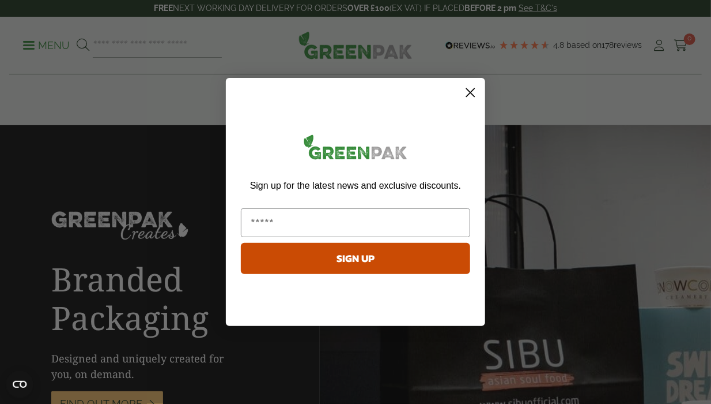
scroll to position [1845, 0]
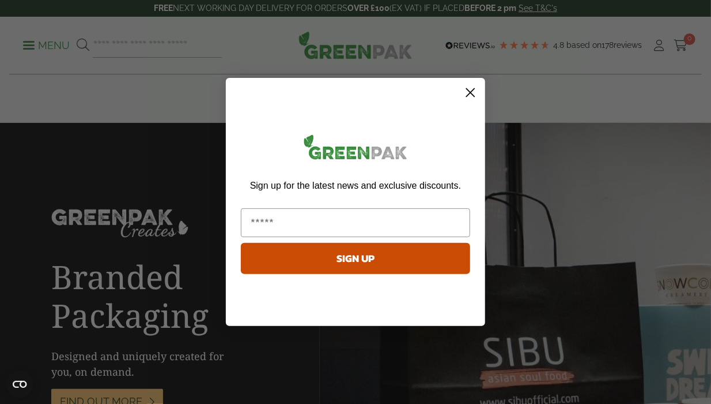
click at [470, 107] on div "Sign up for the latest news and exclusive discounts. SIGN UP" at bounding box center [355, 204] width 236 height 231
click at [473, 97] on circle "Close dialog" at bounding box center [470, 92] width 19 height 19
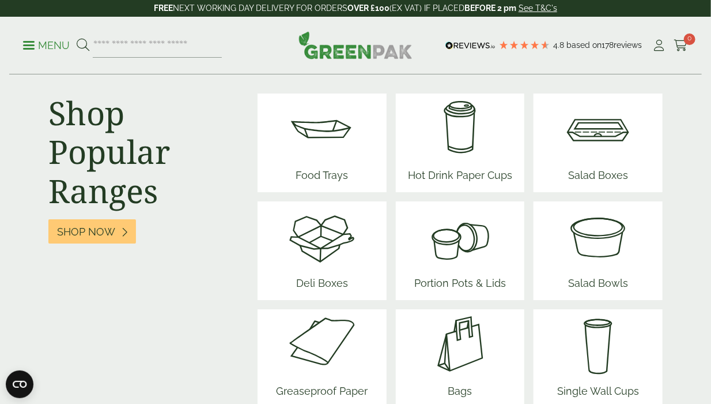
scroll to position [1441, 0]
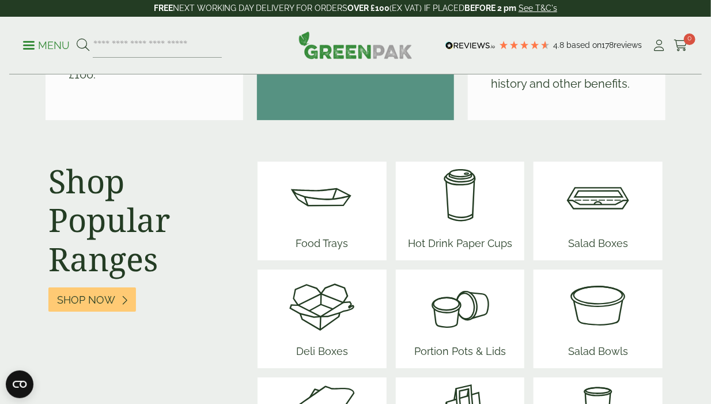
click at [346, 201] on img at bounding box center [322, 195] width 69 height 69
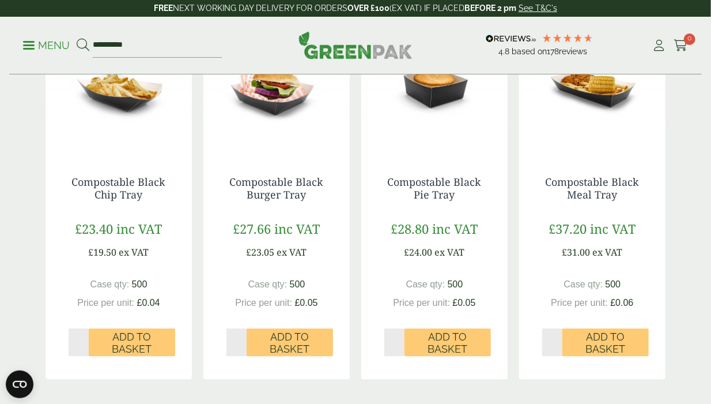
scroll to position [1326, 0]
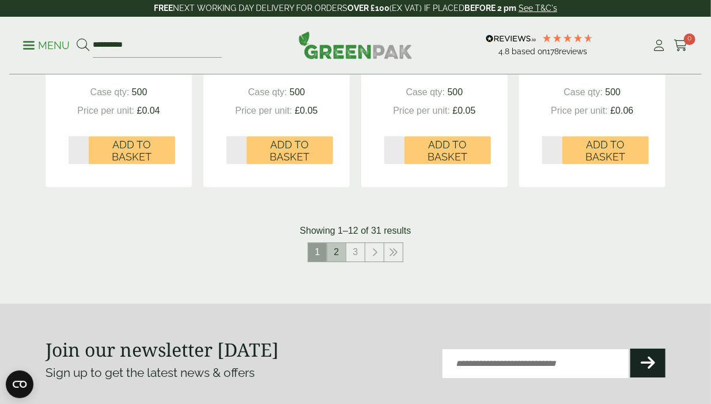
click at [340, 251] on link "2" at bounding box center [336, 252] width 18 height 18
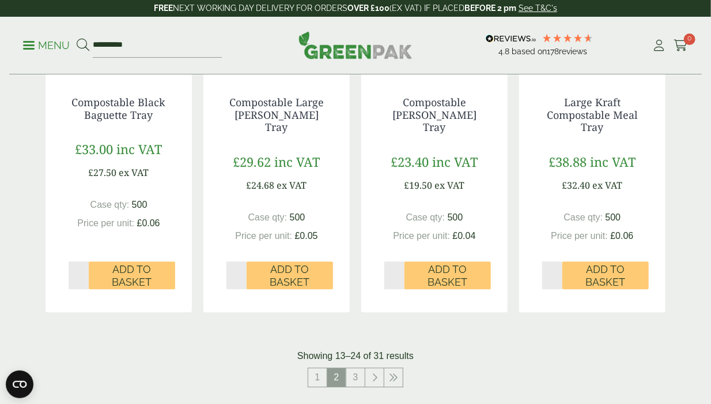
scroll to position [1383, 0]
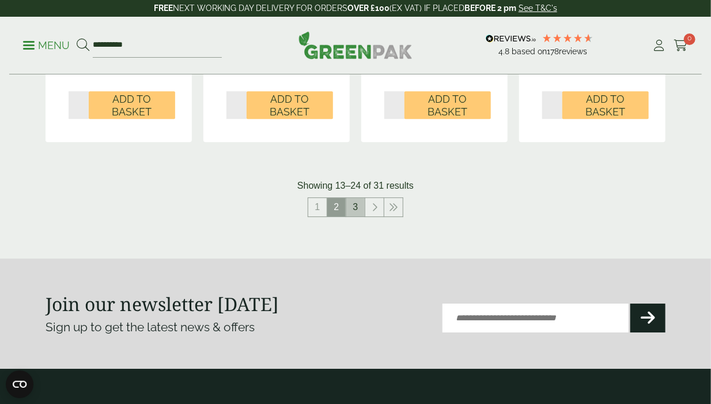
click at [360, 209] on link "3" at bounding box center [355, 207] width 18 height 18
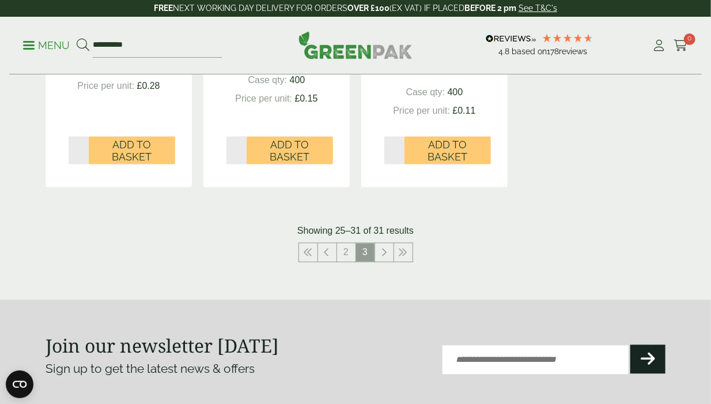
scroll to position [930, 0]
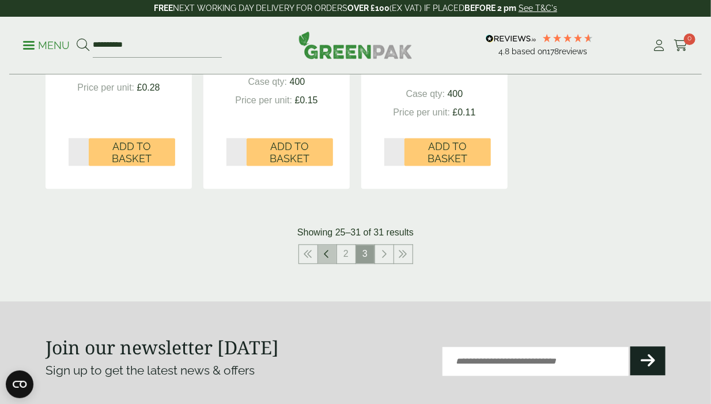
click at [327, 255] on icon at bounding box center [328, 253] width 6 height 9
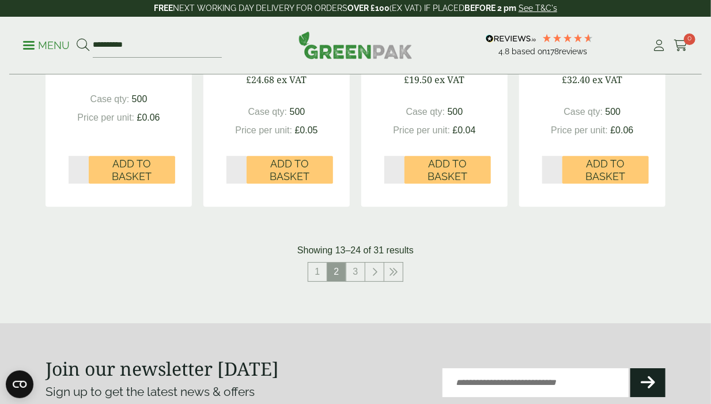
scroll to position [1391, 0]
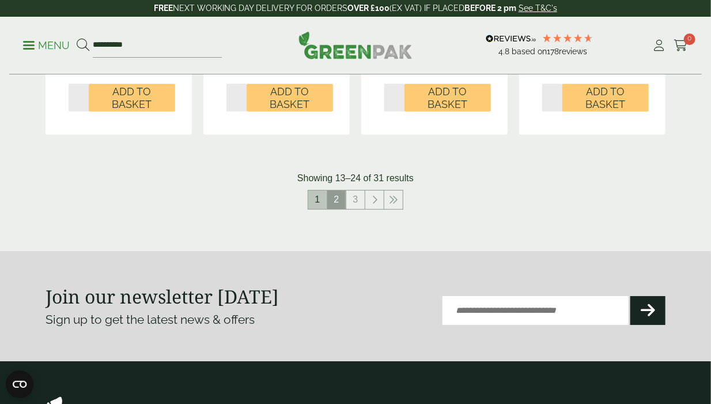
click at [321, 204] on link "1" at bounding box center [317, 199] width 18 height 18
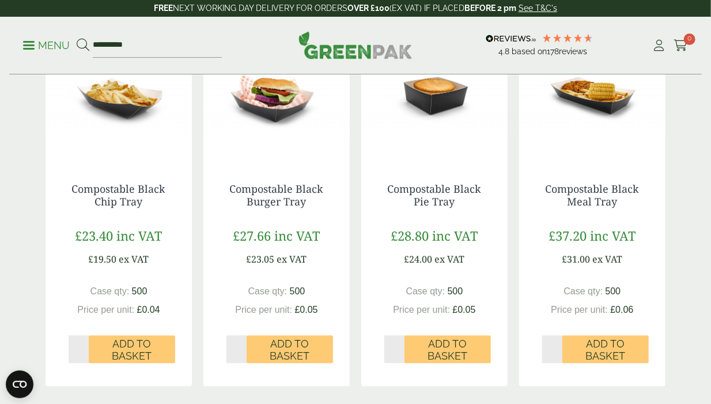
scroll to position [1160, 0]
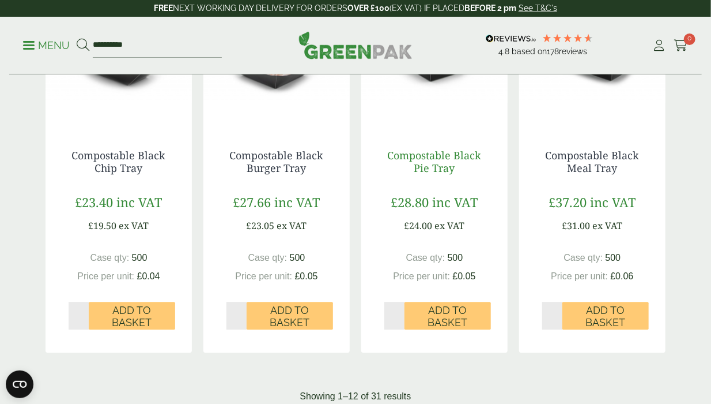
click at [423, 168] on link "Compostable Black Pie Tray" at bounding box center [435, 161] width 94 height 27
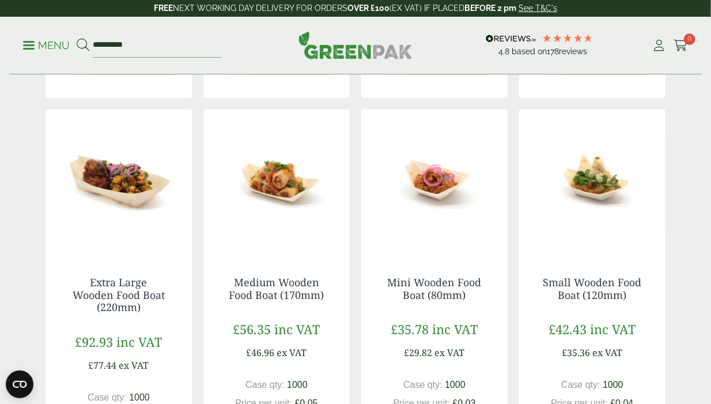
scroll to position [699, 0]
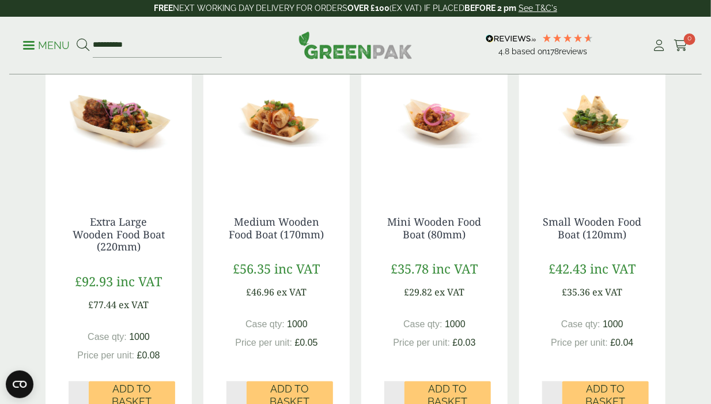
click at [431, 183] on img at bounding box center [434, 121] width 146 height 144
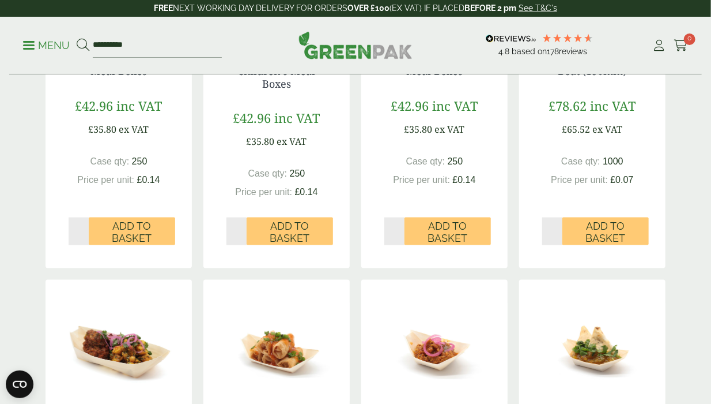
drag, startPoint x: 643, startPoint y: 274, endPoint x: 688, endPoint y: 272, distance: 45.6
click at [688, 272] on div "Food Trays We supply an extensive range of 100% compostable food trays; availab…" at bounding box center [355, 364] width 711 height 1517
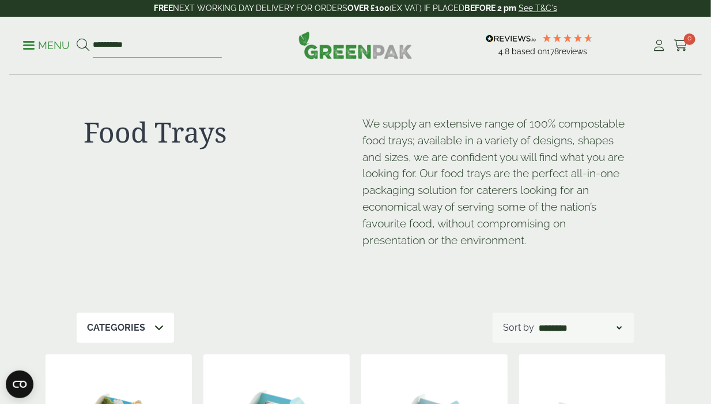
scroll to position [0, 0]
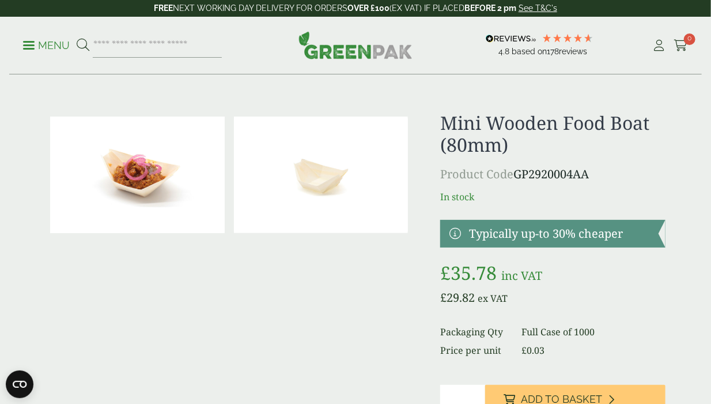
click at [327, 178] on img at bounding box center [321, 174] width 175 height 116
